Goal: Find specific page/section: Find specific page/section

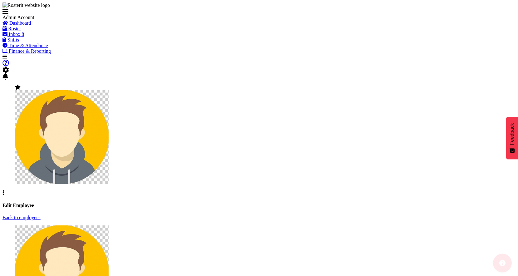
select select
click at [21, 31] on span "Roster" at bounding box center [14, 28] width 13 height 5
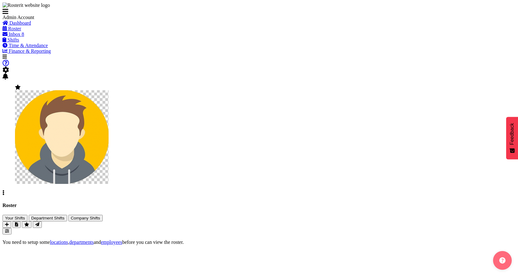
click at [20, 37] on span "Inbox" at bounding box center [15, 34] width 12 height 5
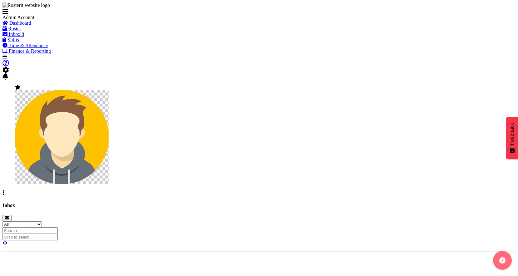
click at [19, 42] on span "Shifts" at bounding box center [13, 39] width 12 height 5
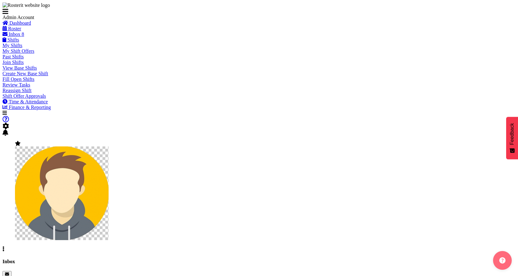
click at [22, 48] on link "My Shifts" at bounding box center [12, 45] width 20 height 5
